Goal: Book appointment/travel/reservation

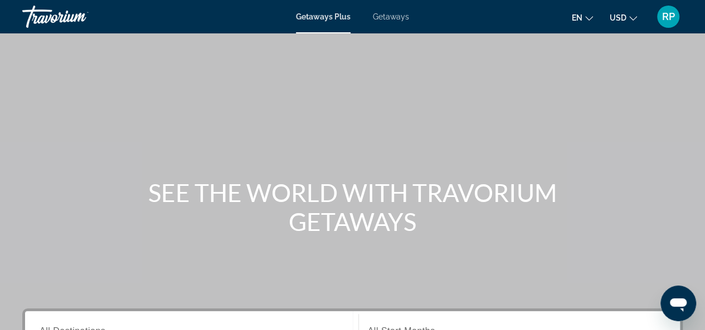
click at [672, 14] on span "RP" at bounding box center [668, 16] width 13 height 11
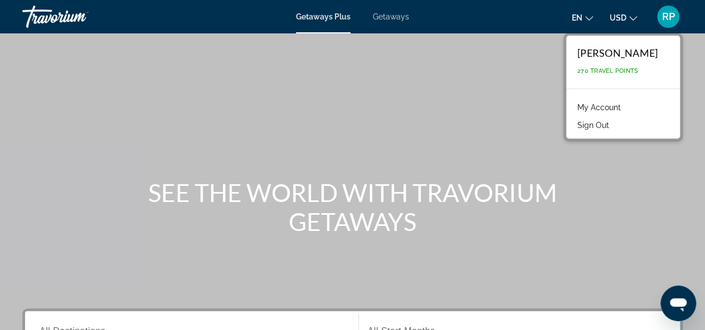
click at [622, 178] on div "SEE THE WORLD WITH TRAVORIUM GETAWAYS" at bounding box center [352, 207] width 705 height 58
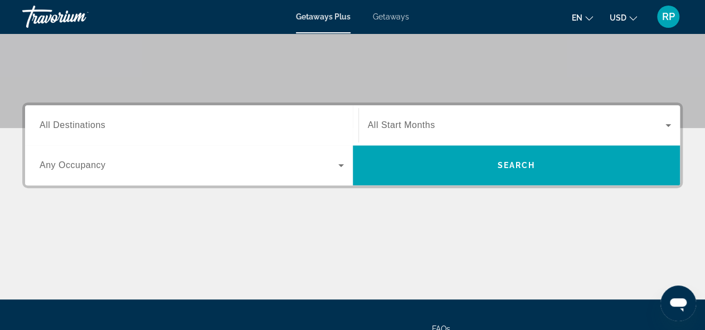
scroll to position [170, 0]
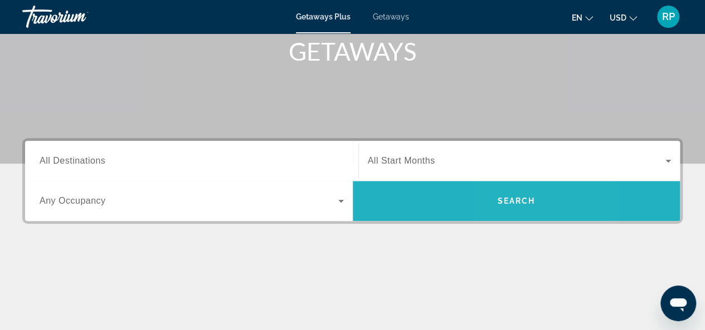
click at [508, 191] on span "Search" at bounding box center [517, 201] width 328 height 27
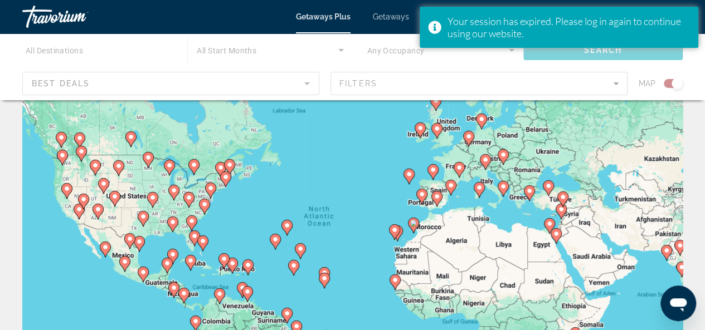
scroll to position [47, 0]
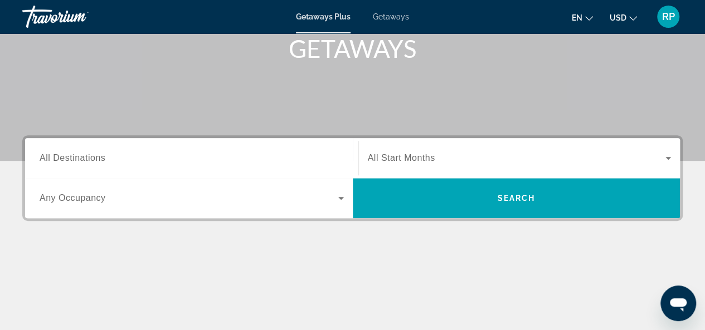
scroll to position [207, 0]
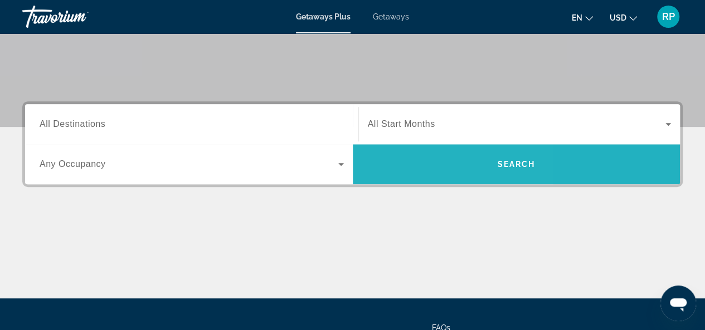
click at [405, 169] on span "Search" at bounding box center [517, 164] width 328 height 27
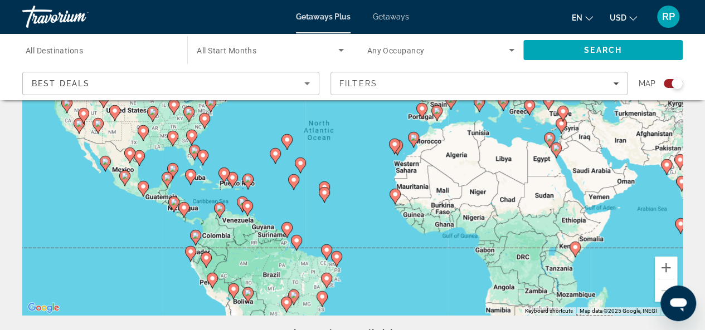
scroll to position [135, 0]
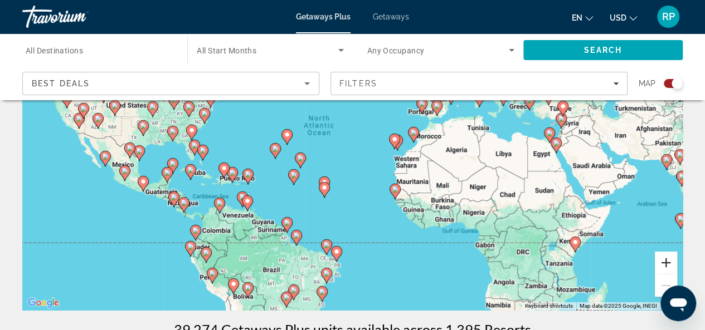
click at [665, 265] on button "Zoom in" at bounding box center [666, 263] width 22 height 22
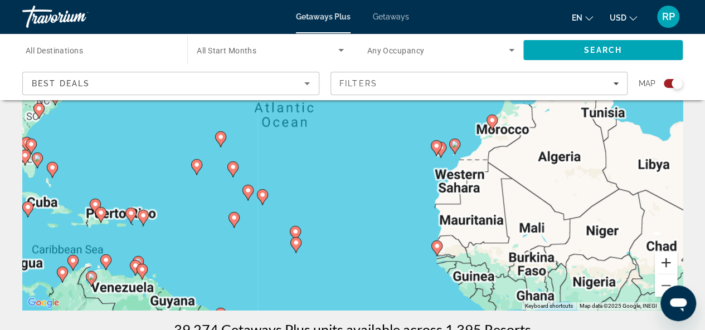
click at [665, 265] on button "Zoom in" at bounding box center [666, 263] width 22 height 22
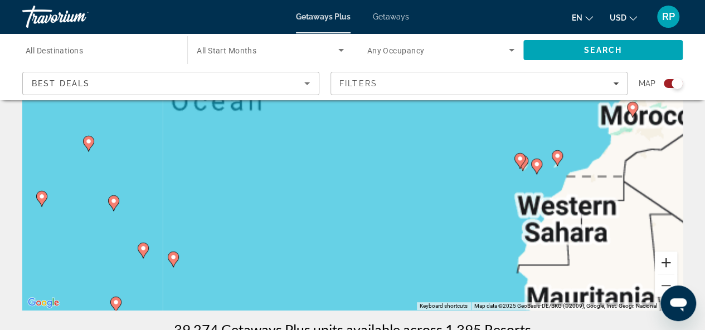
click at [665, 265] on button "Zoom in" at bounding box center [666, 263] width 22 height 22
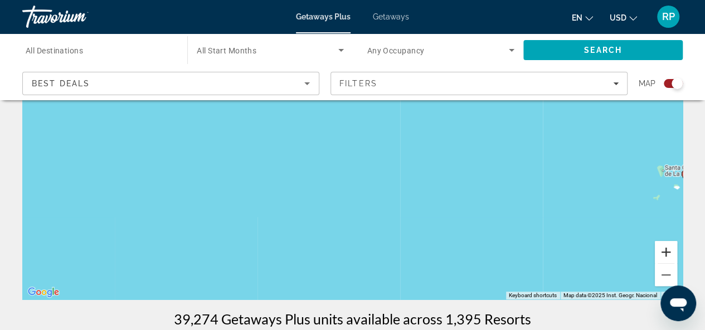
scroll to position [154, 0]
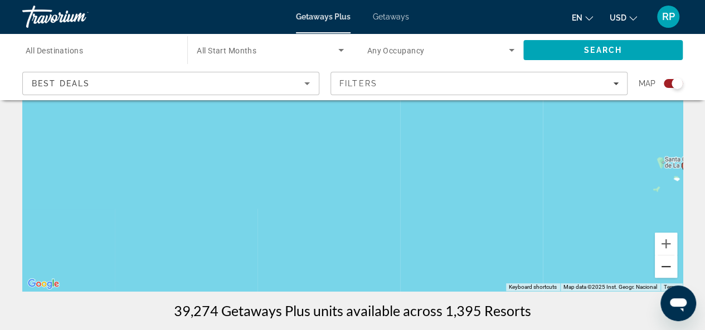
click at [662, 271] on button "Zoom out" at bounding box center [666, 267] width 22 height 22
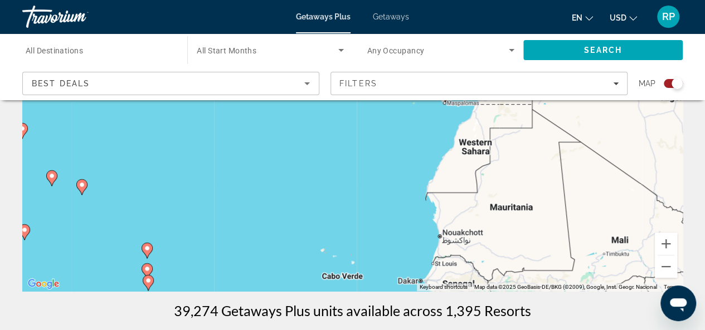
drag, startPoint x: 457, startPoint y: 212, endPoint x: 242, endPoint y: 118, distance: 235.0
click at [242, 118] on div "To activate drag with keyboard, press Alt + Enter. Once in keyboard drag state,…" at bounding box center [352, 124] width 660 height 334
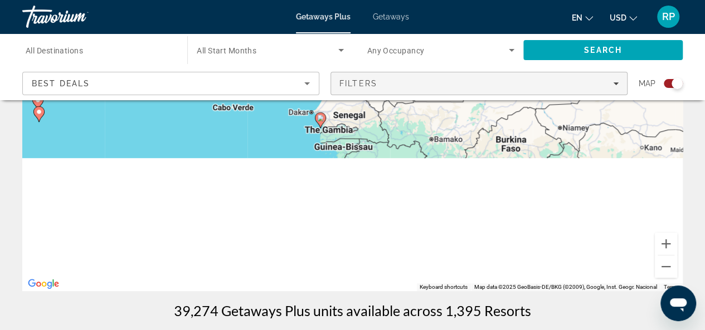
drag, startPoint x: 448, startPoint y: 236, endPoint x: 448, endPoint y: 90, distance: 146.0
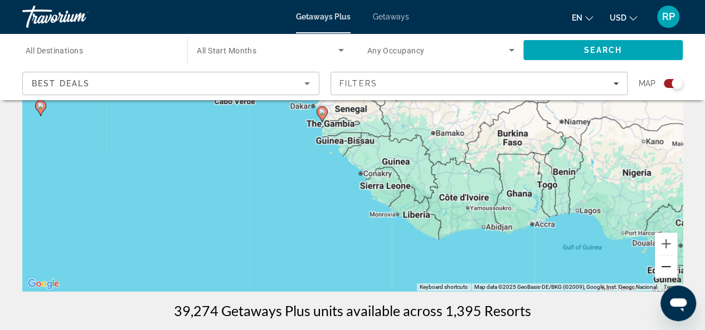
click at [665, 273] on button "Zoom out" at bounding box center [666, 267] width 22 height 22
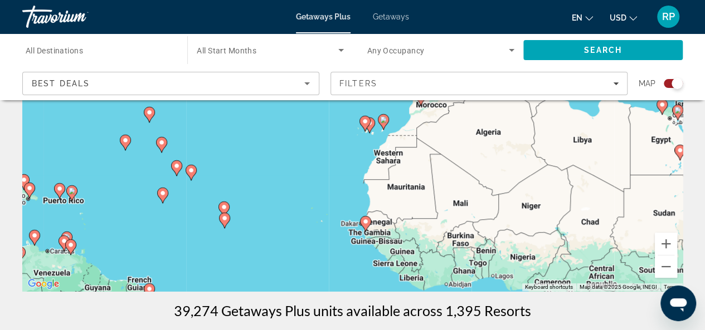
drag, startPoint x: 259, startPoint y: 147, endPoint x: 291, endPoint y: 268, distance: 125.8
click at [291, 268] on div "To activate drag with keyboard, press Alt + Enter. Once in keyboard drag state,…" at bounding box center [352, 124] width 660 height 334
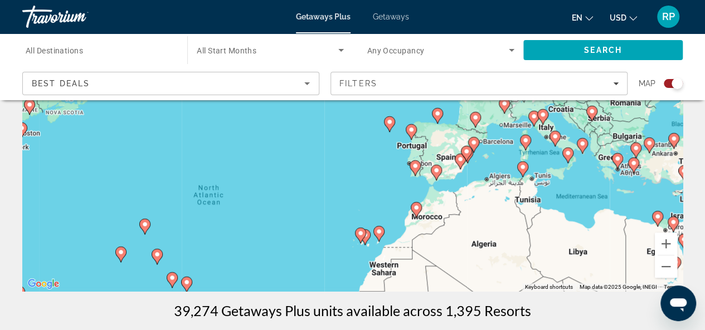
drag, startPoint x: 301, startPoint y: 118, endPoint x: 293, endPoint y: 237, distance: 119.5
click at [293, 237] on div "To activate drag with keyboard, press Alt + Enter. Once in keyboard drag state,…" at bounding box center [352, 124] width 660 height 334
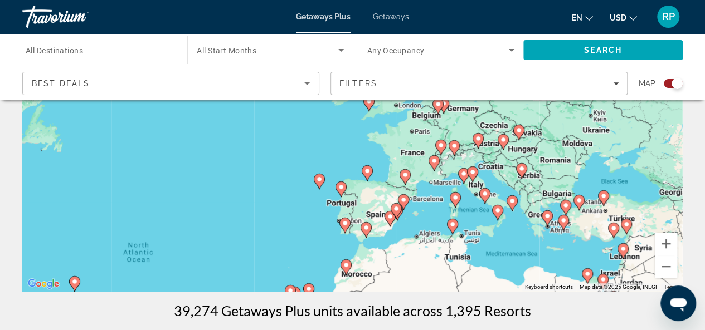
drag, startPoint x: 323, startPoint y: 160, endPoint x: 255, endPoint y: 203, distance: 80.7
click at [255, 203] on div "To activate drag with keyboard, press Alt + Enter. Once in keyboard drag state,…" at bounding box center [352, 124] width 660 height 334
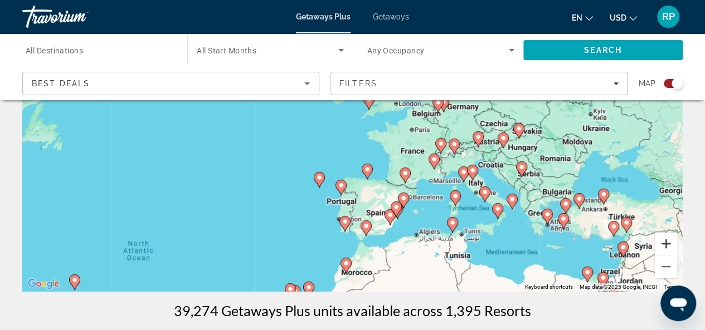
click at [667, 245] on button "Zoom in" at bounding box center [666, 244] width 22 height 22
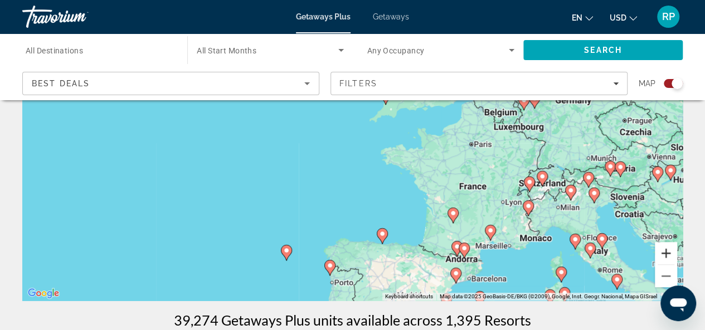
scroll to position [150, 0]
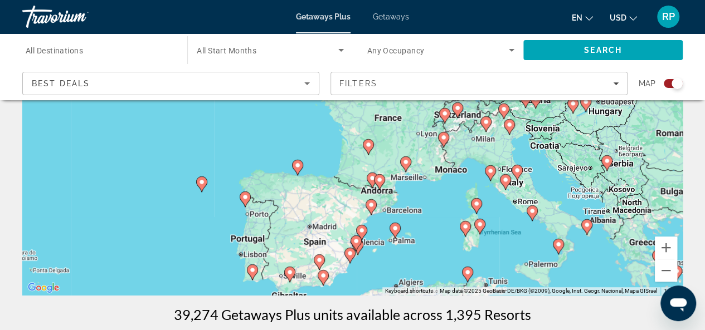
drag, startPoint x: 528, startPoint y: 204, endPoint x: 444, endPoint y: 137, distance: 108.2
click at [444, 137] on g "Main content" at bounding box center [443, 140] width 11 height 16
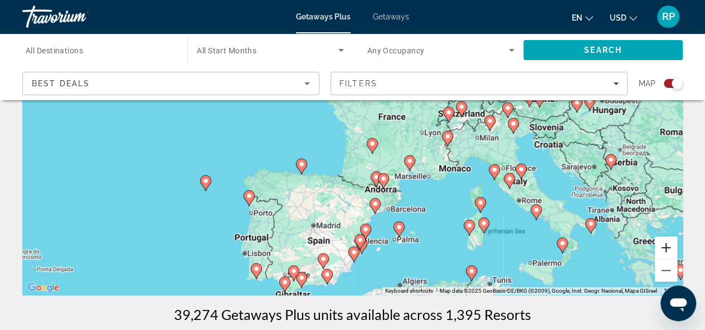
click at [666, 247] on button "Zoom in" at bounding box center [666, 248] width 22 height 22
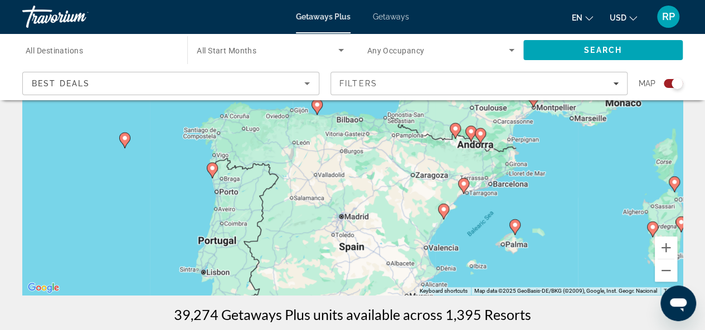
drag, startPoint x: 120, startPoint y: 204, endPoint x: 191, endPoint y: 94, distance: 130.3
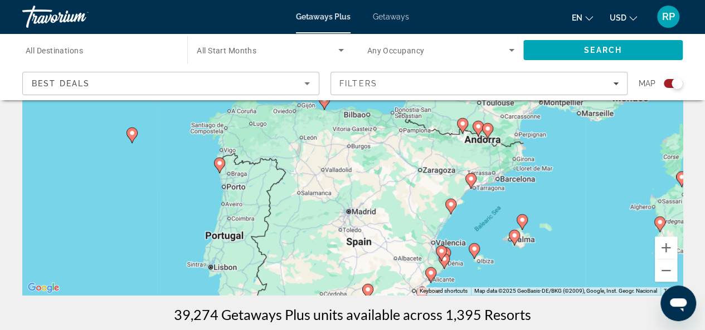
drag, startPoint x: 559, startPoint y: 171, endPoint x: 567, endPoint y: 168, distance: 8.5
click at [567, 168] on div "To activate drag with keyboard, press Alt + Enter. Once in keyboard drag state,…" at bounding box center [352, 128] width 660 height 334
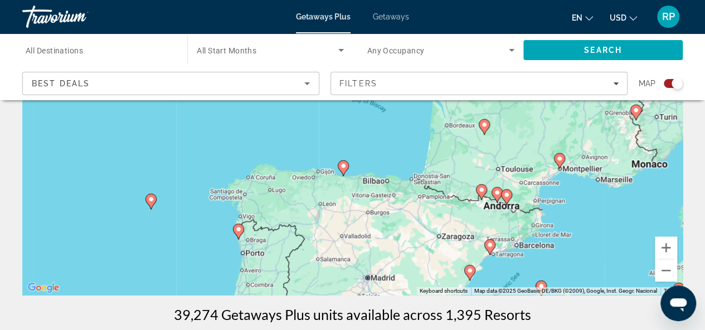
drag, startPoint x: 632, startPoint y: 145, endPoint x: 647, endPoint y: 220, distance: 76.3
click at [647, 220] on div "To activate drag with keyboard, press Alt + Enter. Once in keyboard drag state,…" at bounding box center [352, 128] width 660 height 334
click at [342, 167] on image "Main content" at bounding box center [342, 167] width 7 height 7
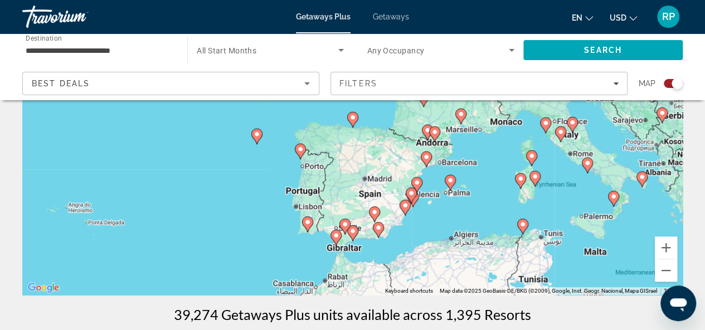
click at [352, 122] on icon "Main content" at bounding box center [352, 120] width 10 height 14
type input "**********"
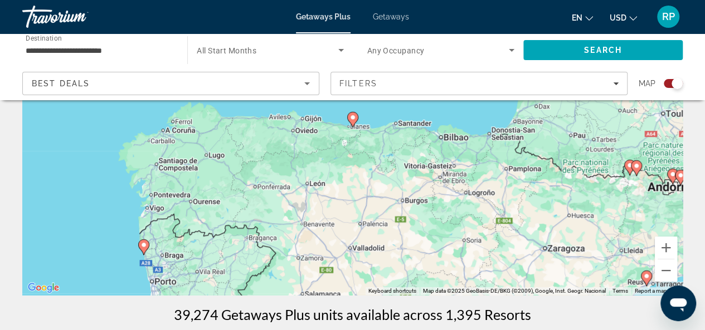
click at [352, 119] on image "Main content" at bounding box center [352, 117] width 7 height 7
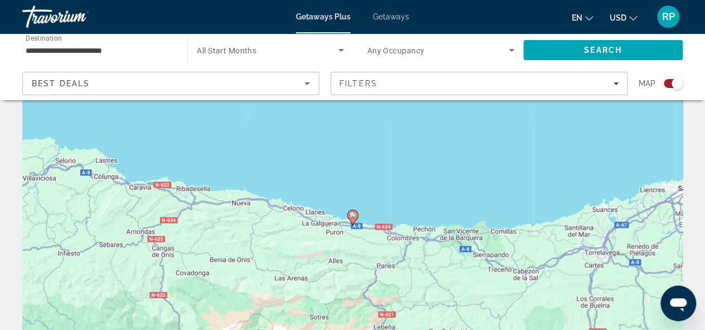
scroll to position [55, 0]
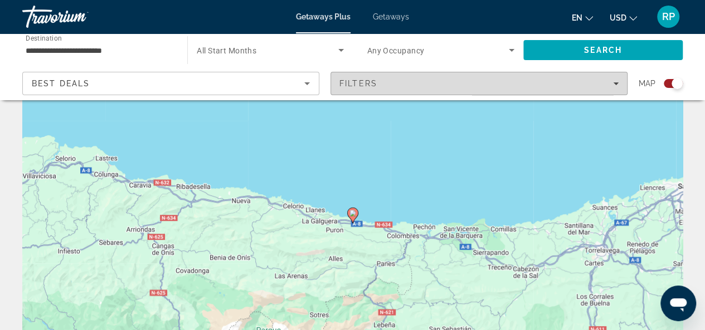
click at [617, 82] on icon "Filters" at bounding box center [616, 84] width 6 height 6
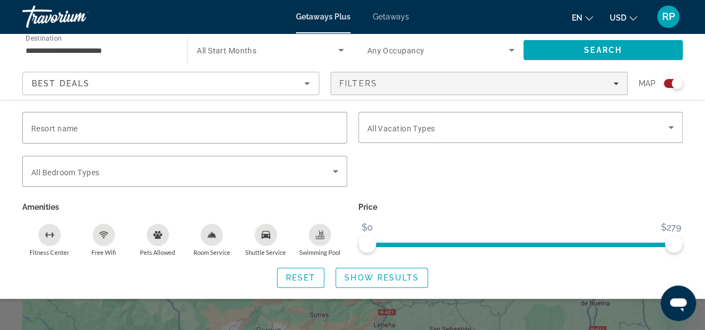
click at [118, 82] on div "Best Deals" at bounding box center [168, 83] width 272 height 13
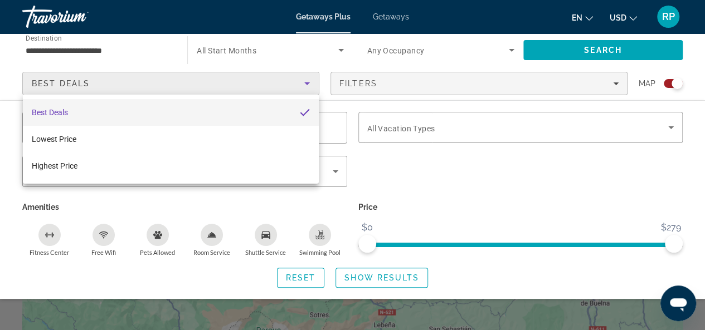
click at [346, 61] on div at bounding box center [352, 165] width 705 height 330
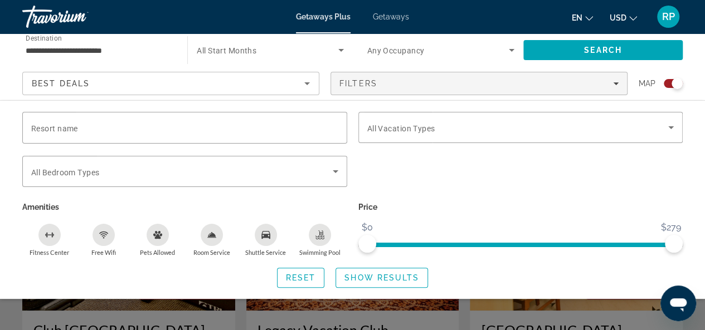
scroll to position [94, 0]
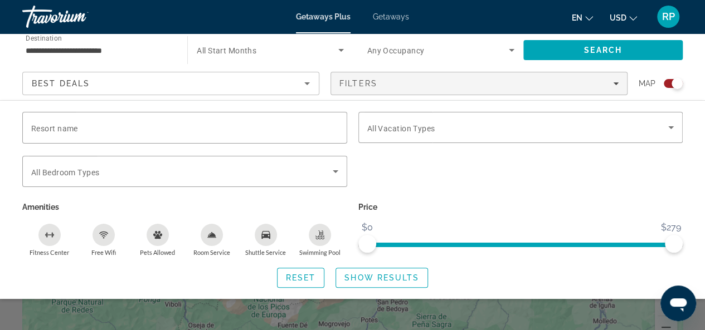
click at [84, 315] on div "Search widget" at bounding box center [352, 248] width 705 height 163
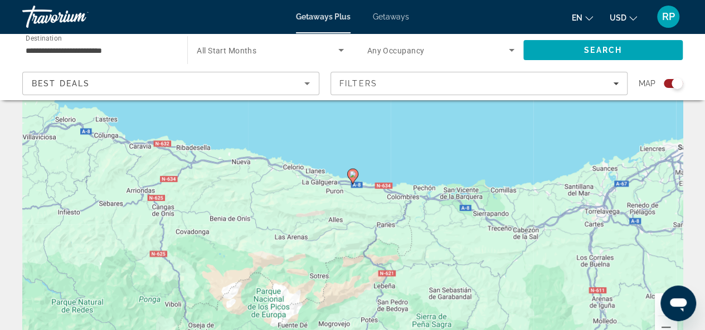
click at [351, 176] on image "Main content" at bounding box center [352, 174] width 7 height 7
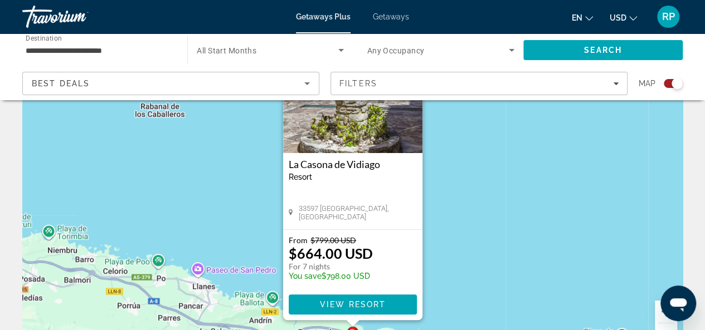
scroll to position [84, 0]
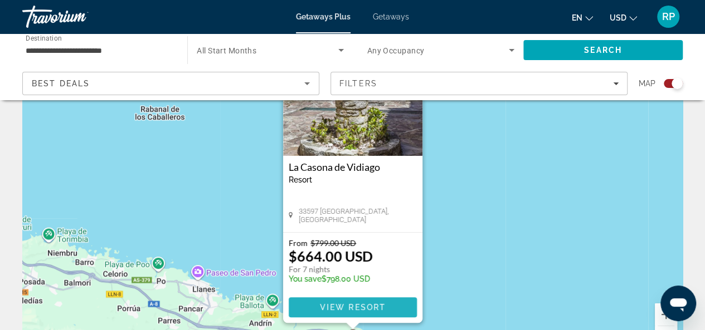
click at [333, 301] on span "Main content" at bounding box center [353, 307] width 128 height 27
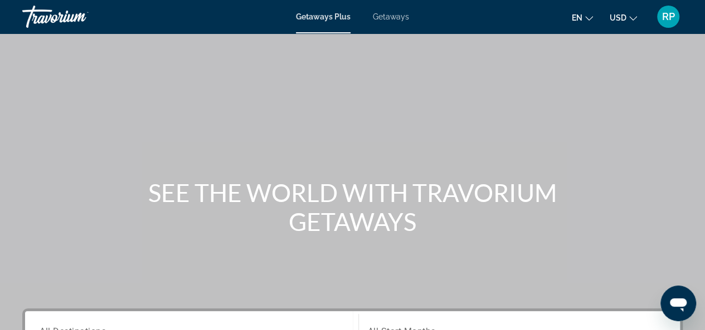
scroll to position [135, 0]
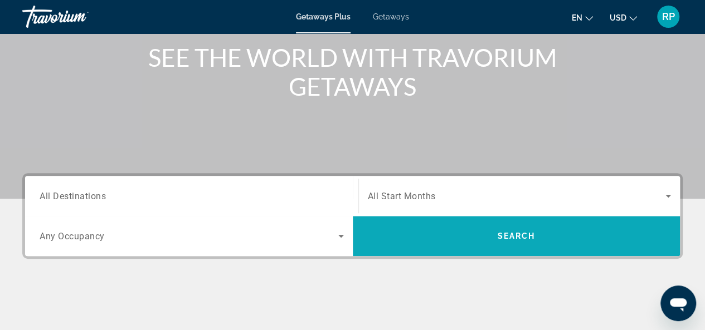
click at [518, 232] on span "Search" at bounding box center [516, 236] width 38 height 9
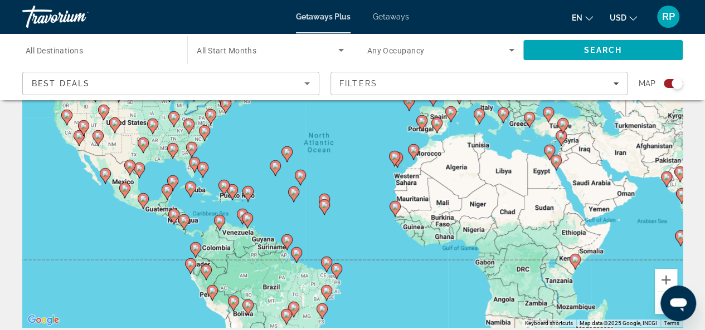
scroll to position [121, 0]
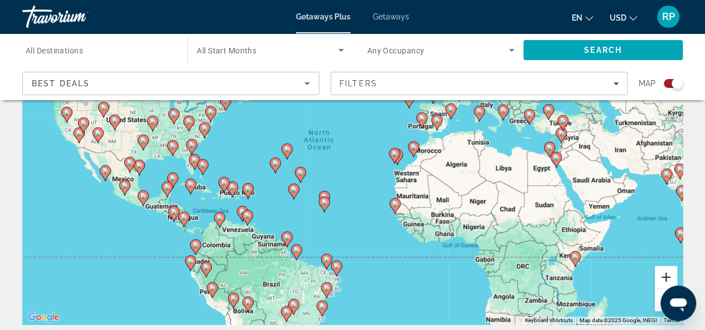
click at [666, 278] on button "Zoom in" at bounding box center [666, 277] width 22 height 22
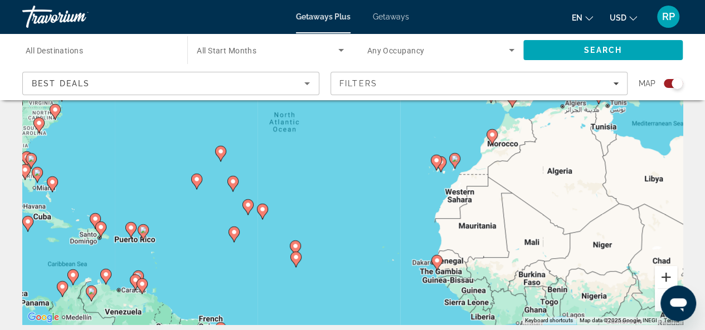
click at [666, 278] on button "Zoom in" at bounding box center [666, 277] width 22 height 22
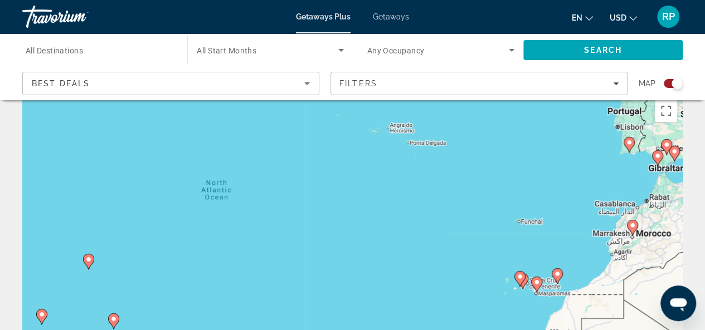
scroll to position [0, 0]
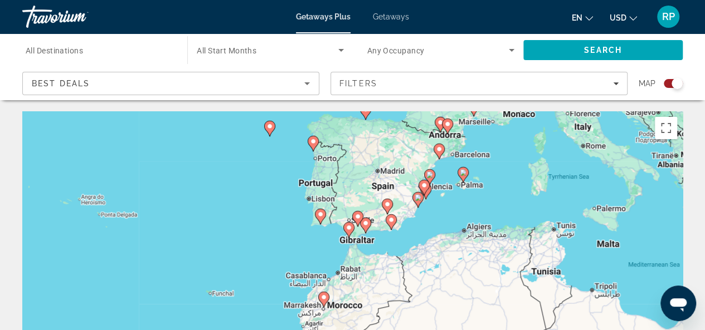
drag, startPoint x: 557, startPoint y: 213, endPoint x: 234, endPoint y: 267, distance: 327.6
click at [234, 267] on div "To activate drag with keyboard, press Alt + Enter. Once in keyboard drag state,…" at bounding box center [352, 278] width 660 height 334
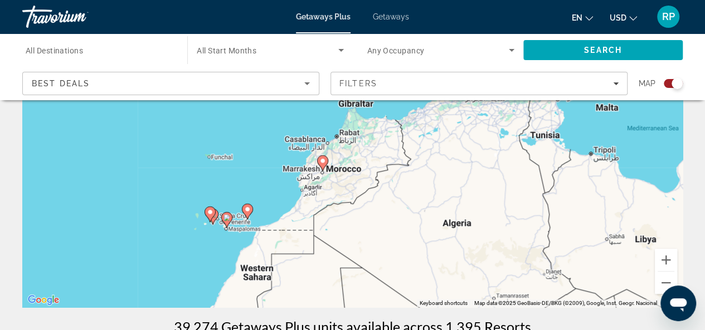
scroll to position [141, 0]
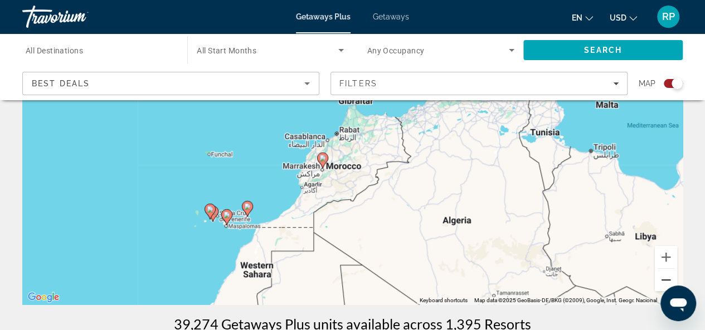
click at [663, 280] on button "Zoom out" at bounding box center [666, 280] width 22 height 22
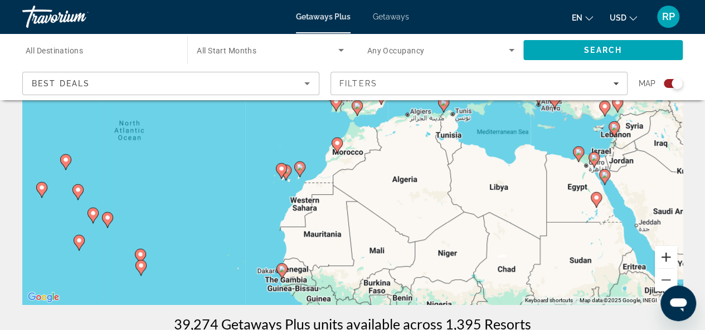
click at [668, 256] on button "Zoom in" at bounding box center [666, 257] width 22 height 22
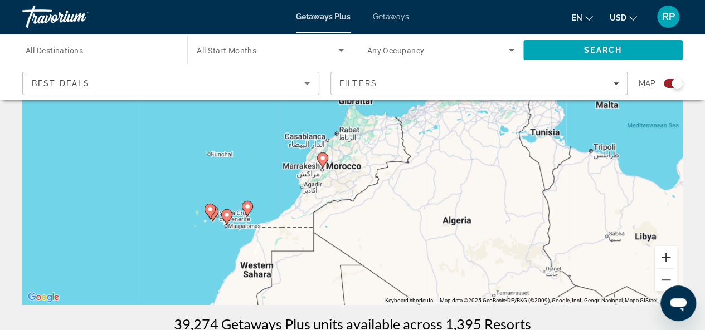
click at [668, 256] on button "Zoom in" at bounding box center [666, 257] width 22 height 22
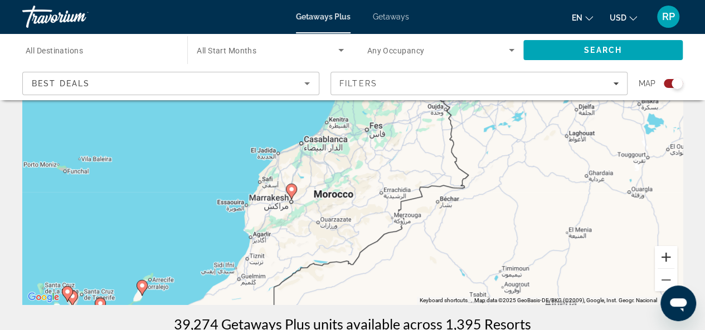
click at [668, 256] on button "Zoom in" at bounding box center [666, 257] width 22 height 22
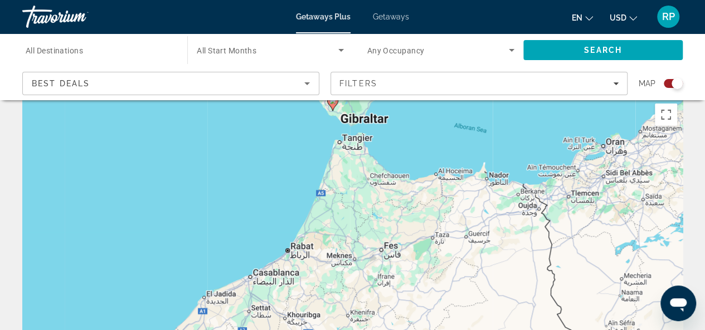
scroll to position [11, 0]
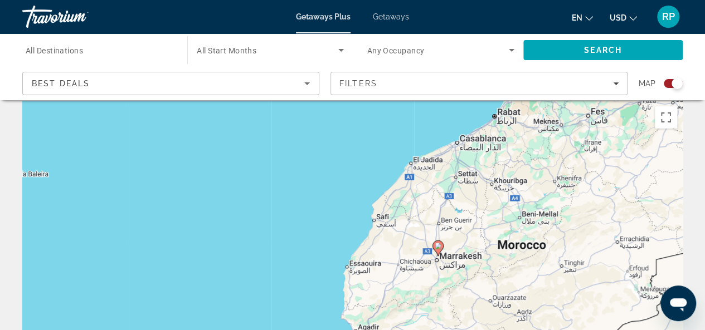
drag, startPoint x: 506, startPoint y: 123, endPoint x: 713, endPoint y: -7, distance: 244.1
click at [705, 0] on html "Skip to main content Getaways Plus Getaways en English Español Français Italian…" at bounding box center [352, 154] width 705 height 330
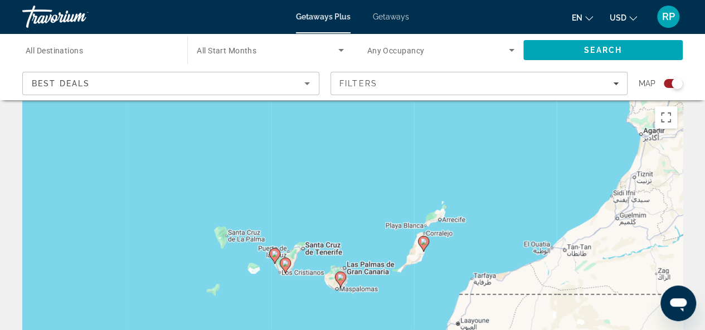
drag, startPoint x: 204, startPoint y: 211, endPoint x: 495, endPoint y: 12, distance: 352.4
click at [495, 12] on div "Skip to main content Getaways Plus Getaways en English Español Français Italian…" at bounding box center [352, 154] width 705 height 330
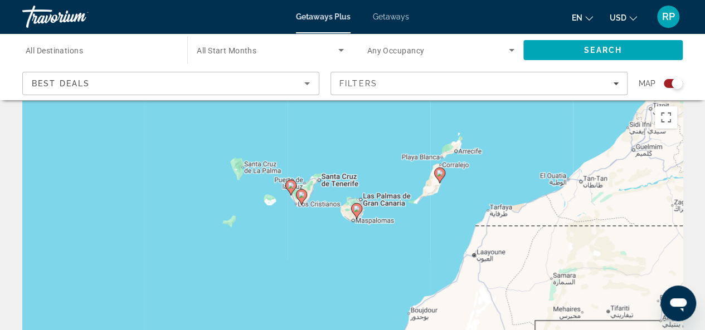
drag, startPoint x: 364, startPoint y: 183, endPoint x: 381, endPoint y: 112, distance: 73.1
click at [381, 112] on div "To activate drag with keyboard, press Alt + Enter. Once in keyboard drag state,…" at bounding box center [352, 268] width 660 height 334
